Goal: Task Accomplishment & Management: Manage account settings

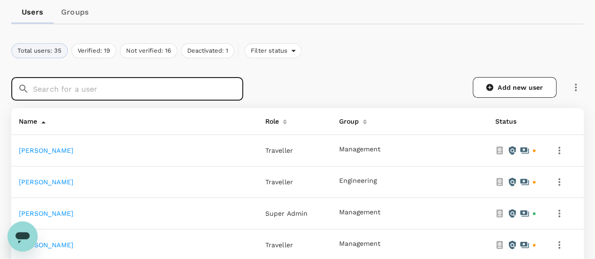
click at [116, 92] on input "text" at bounding box center [138, 89] width 210 height 24
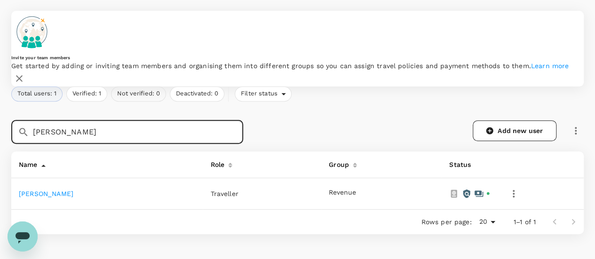
scroll to position [141, 0]
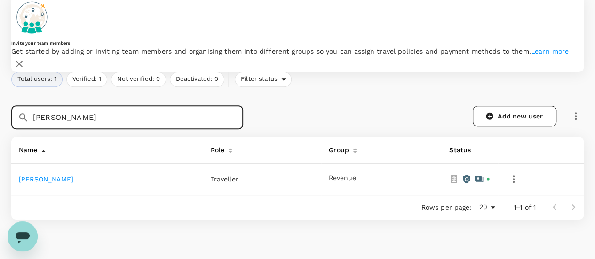
type input "[PERSON_NAME]"
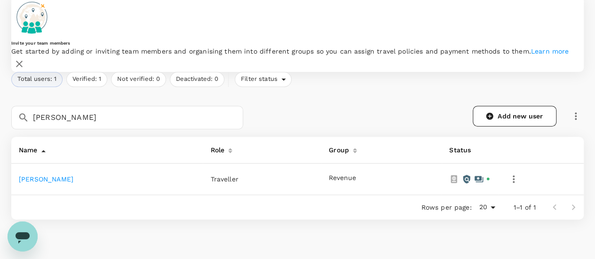
click at [53, 175] on link "[PERSON_NAME]" at bounding box center [46, 179] width 55 height 8
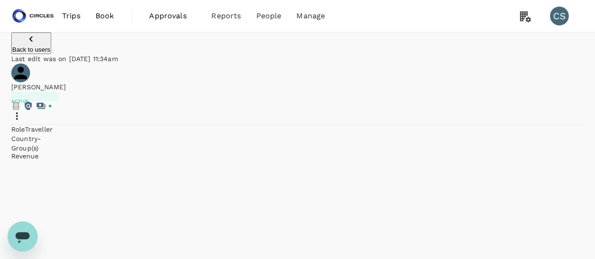
click at [25, 45] on icon "button" at bounding box center [30, 38] width 11 height 11
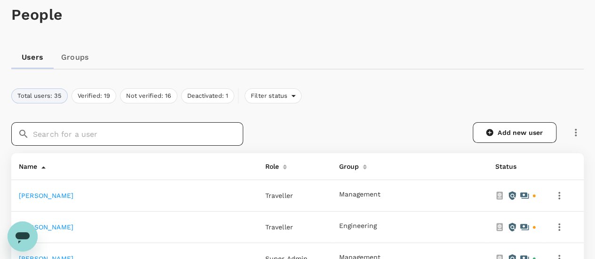
scroll to position [94, 0]
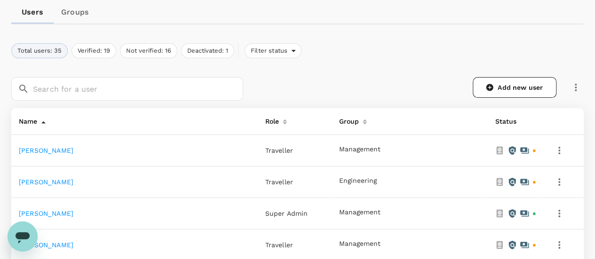
click at [492, 82] on link "Add new user" at bounding box center [514, 87] width 84 height 21
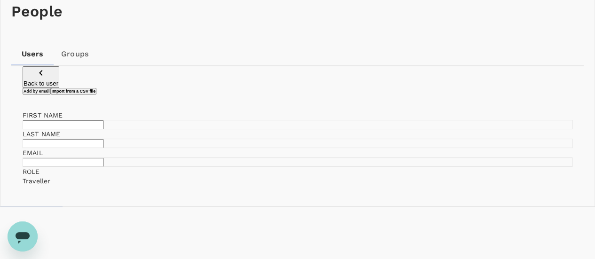
scroll to position [94, 0]
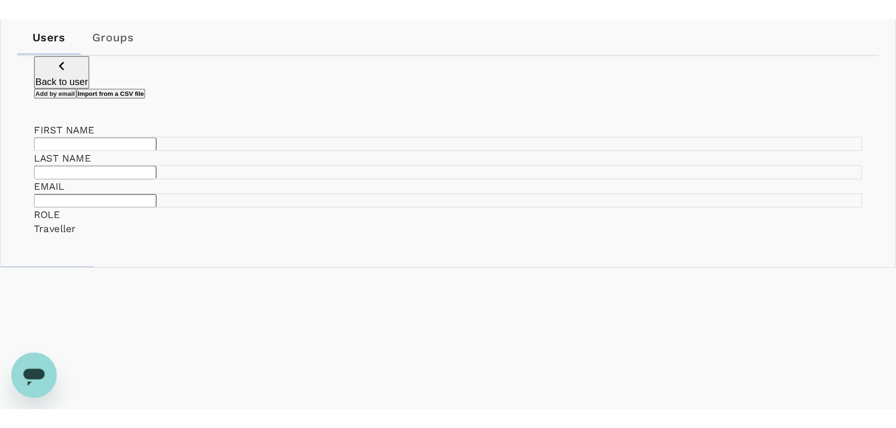
scroll to position [24, 0]
